Goal: Communication & Community: Answer question/provide support

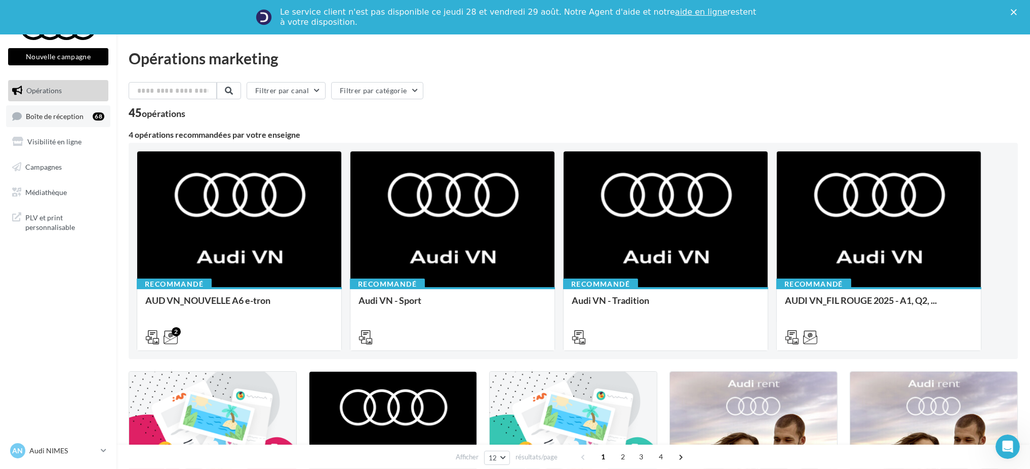
click at [77, 113] on span "Boîte de réception" at bounding box center [55, 115] width 58 height 9
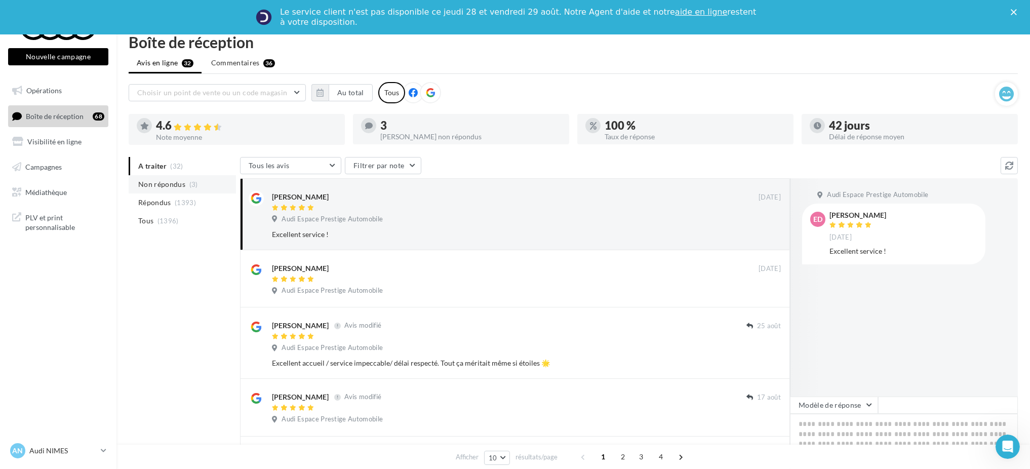
click at [185, 182] on li "Non répondus (3)" at bounding box center [182, 184] width 107 height 18
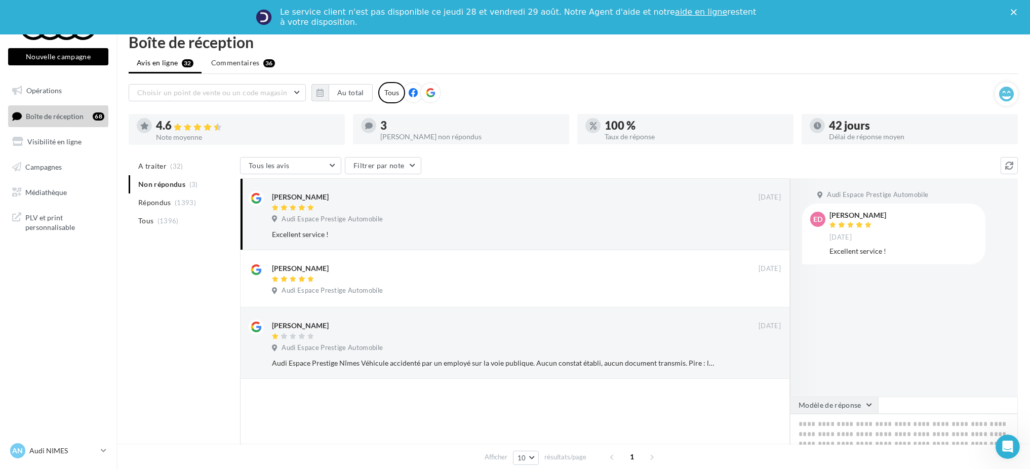
click at [823, 398] on button "Modèle de réponse" at bounding box center [834, 404] width 88 height 17
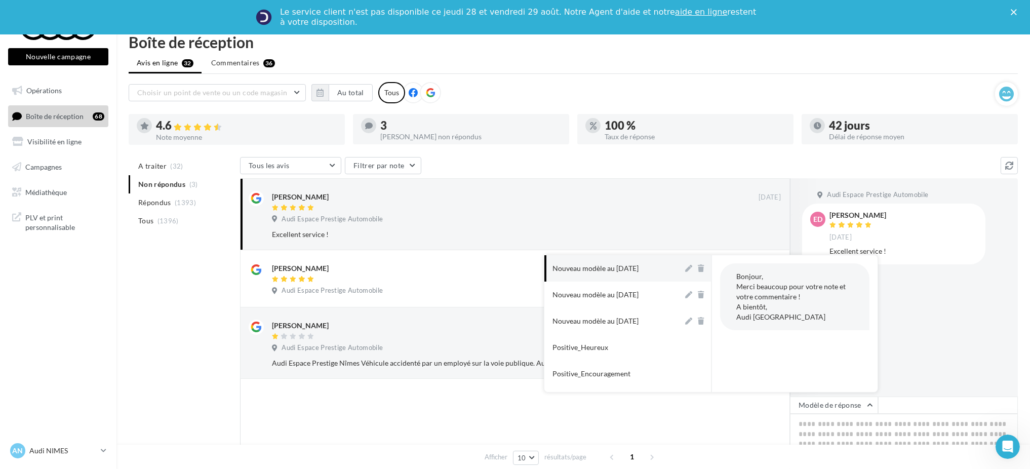
click at [601, 264] on div "Nouveau modèle au [DATE]" at bounding box center [595, 268] width 86 height 10
type textarea "**********"
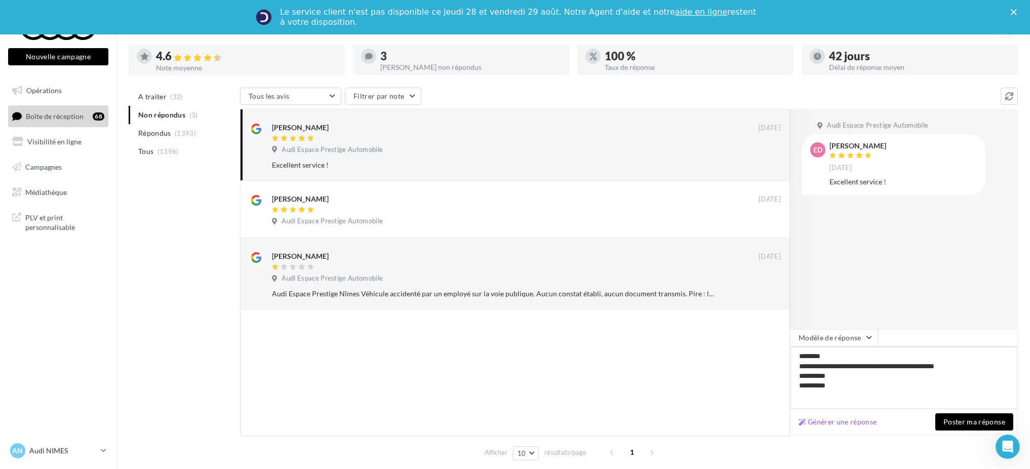
scroll to position [74, 0]
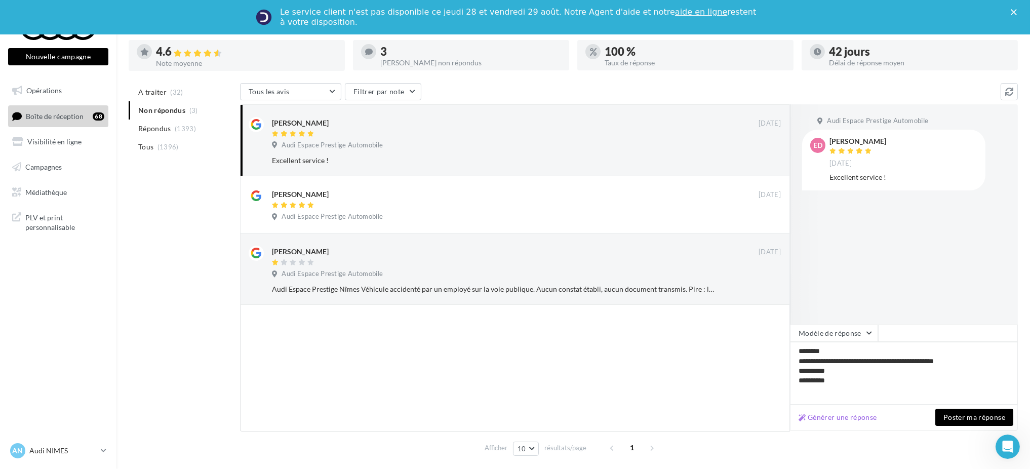
click at [960, 414] on button "Poster ma réponse" at bounding box center [974, 416] width 78 height 17
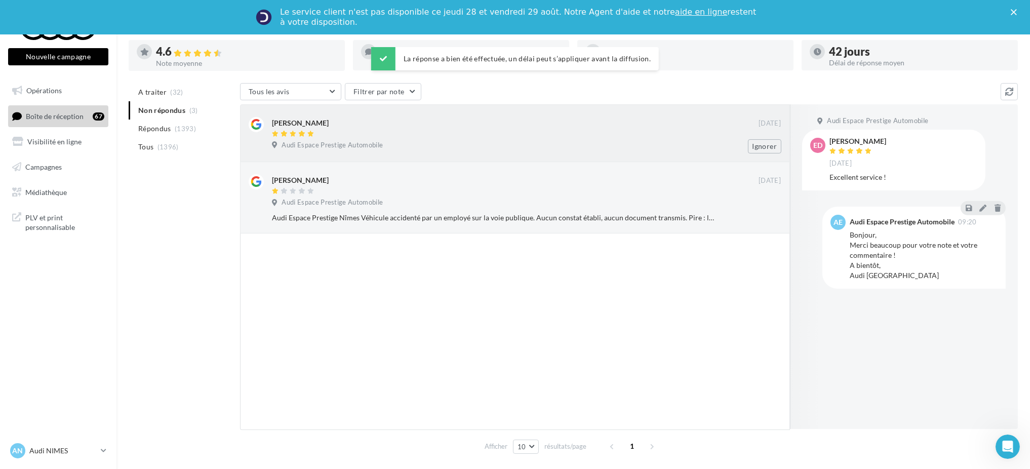
click at [431, 136] on div at bounding box center [515, 134] width 486 height 9
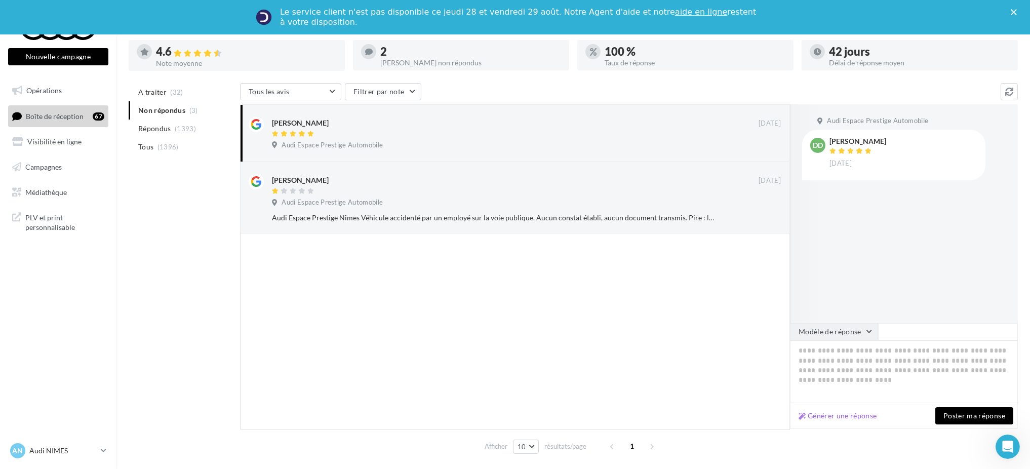
click at [845, 330] on button "Modèle de réponse" at bounding box center [834, 331] width 88 height 17
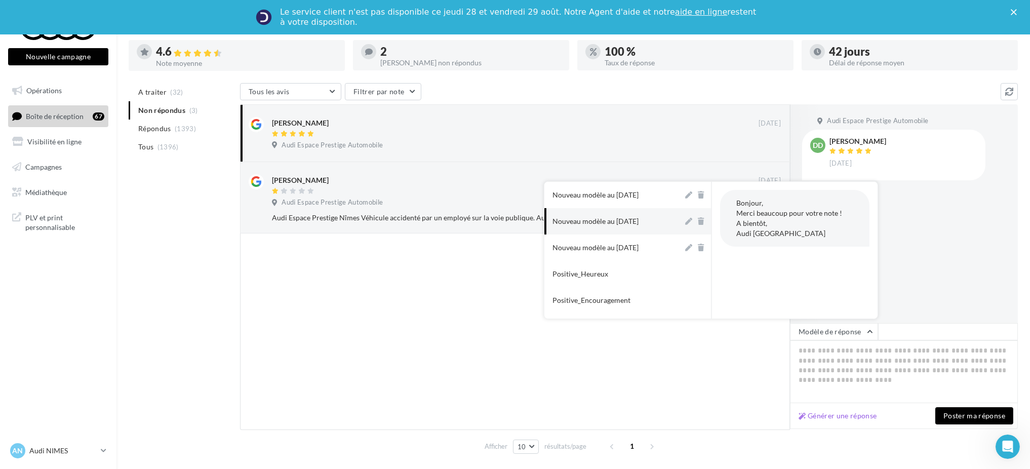
click at [613, 217] on div "Nouveau modèle au [DATE]" at bounding box center [595, 221] width 86 height 10
type textarea "**********"
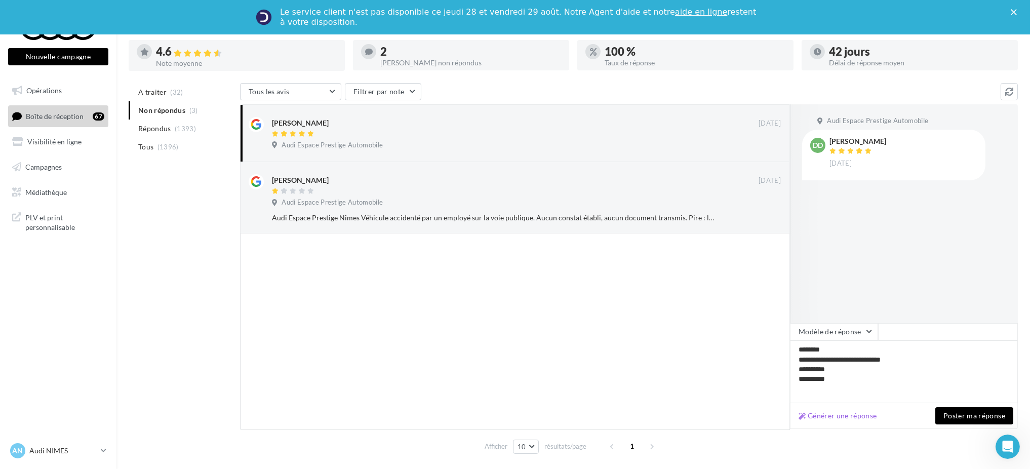
click at [981, 408] on button "Poster ma réponse" at bounding box center [974, 415] width 78 height 17
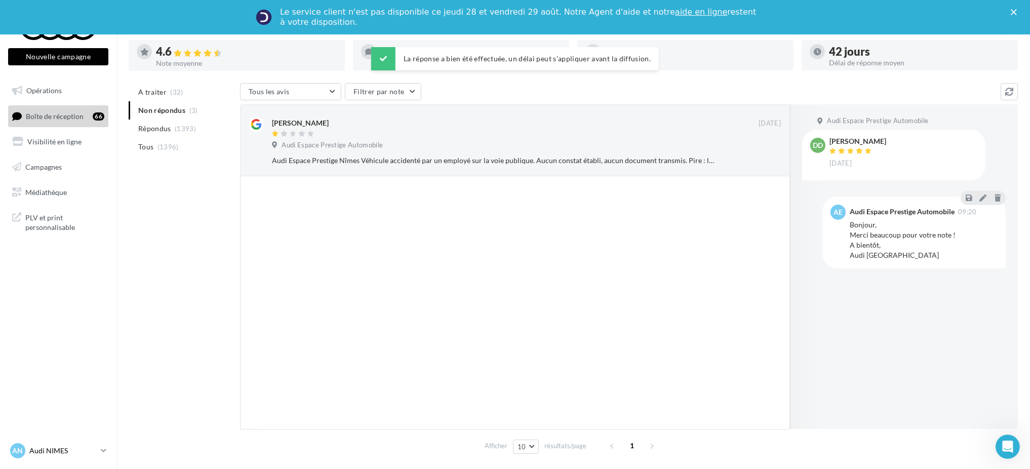
click at [71, 449] on p "Audi NIMES" at bounding box center [62, 450] width 67 height 10
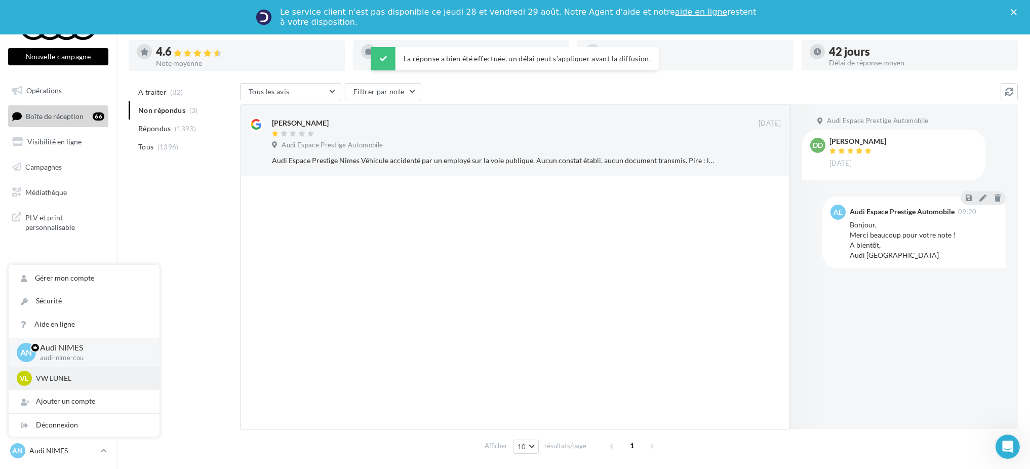
click at [33, 374] on div "VL VW LUNEL vw-lun-eli" at bounding box center [84, 378] width 135 height 15
